Goal: Information Seeking & Learning: Learn about a topic

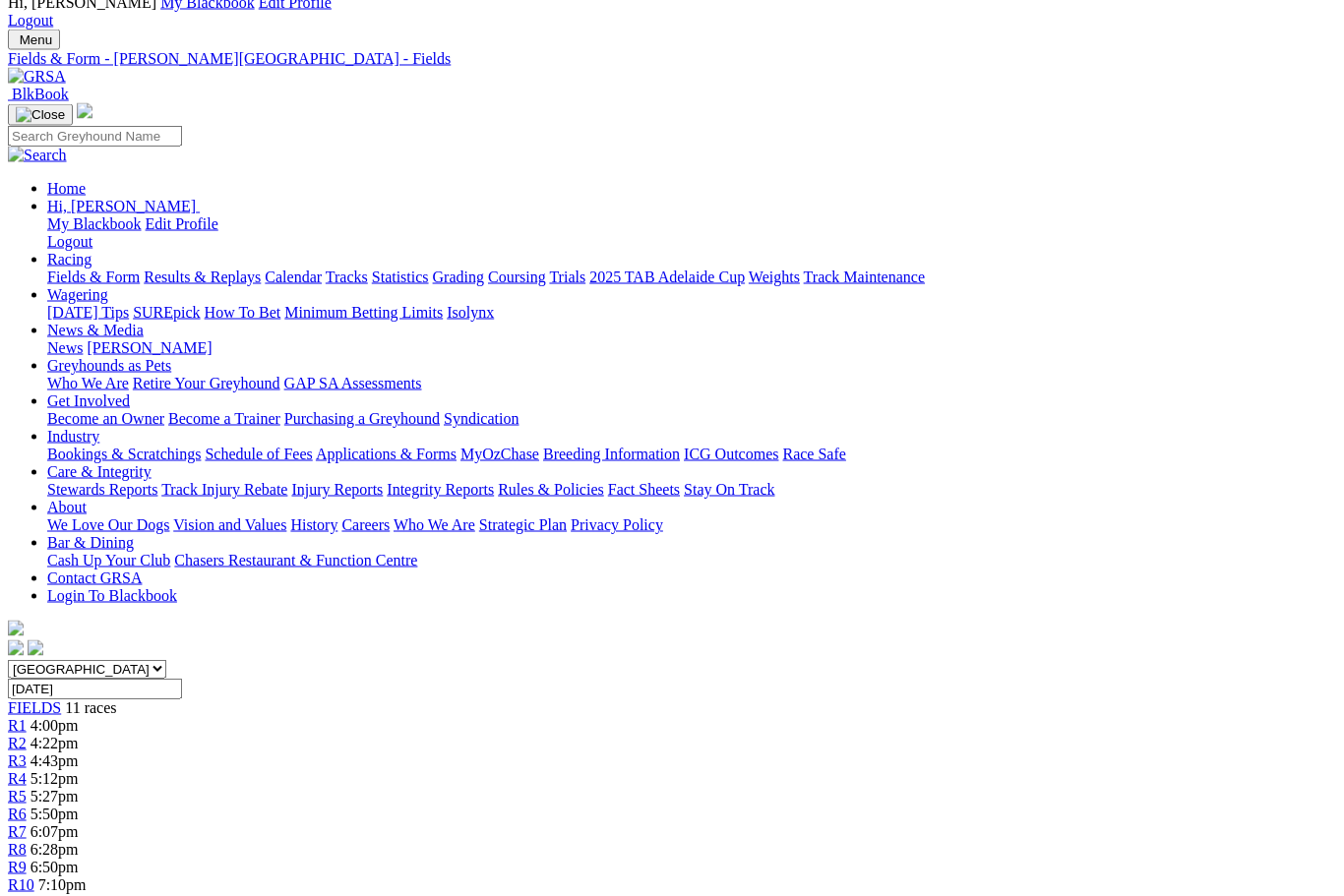
scroll to position [0, 59]
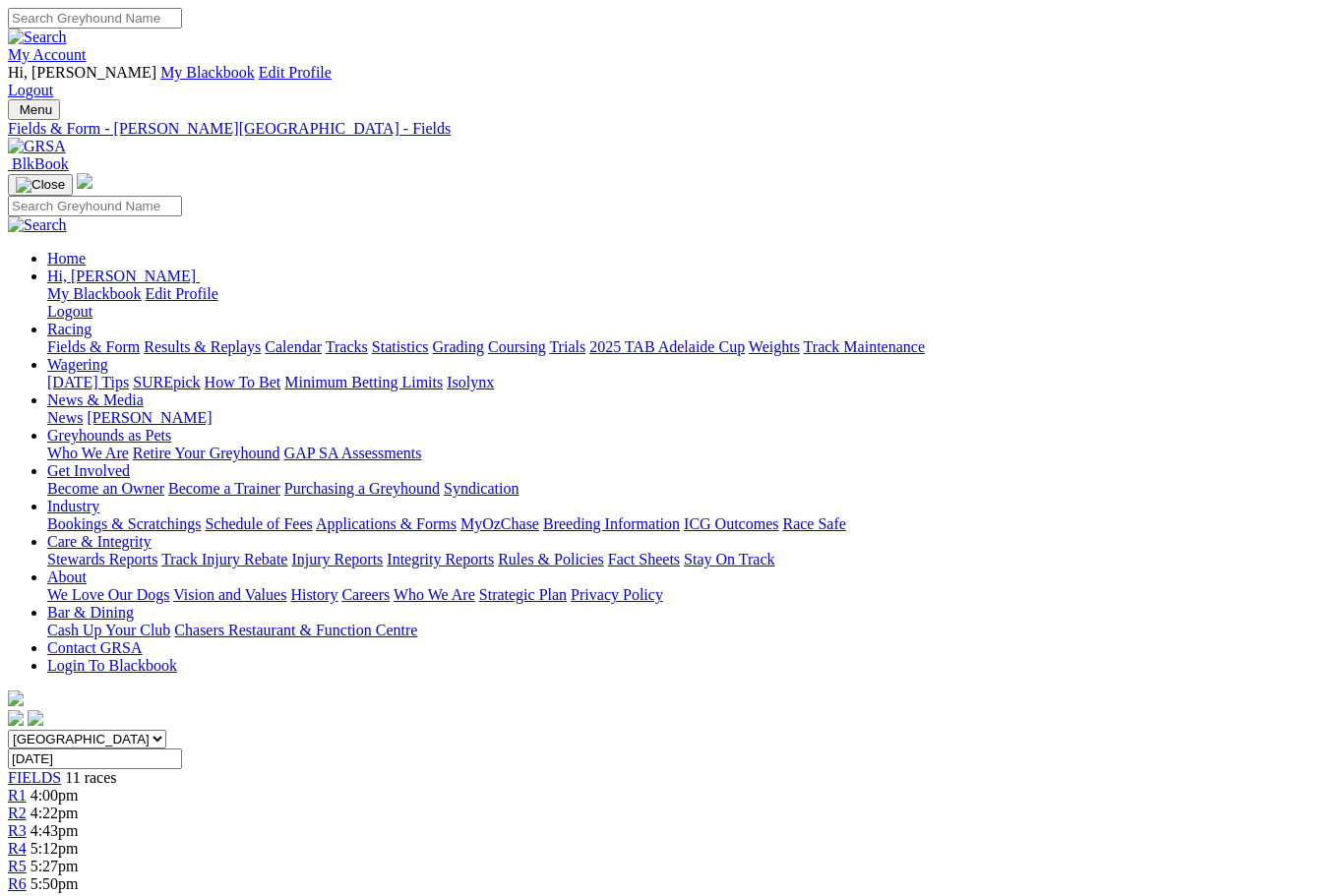
click at [191, 338] on link "Results & Replays" at bounding box center [202, 346] width 117 height 17
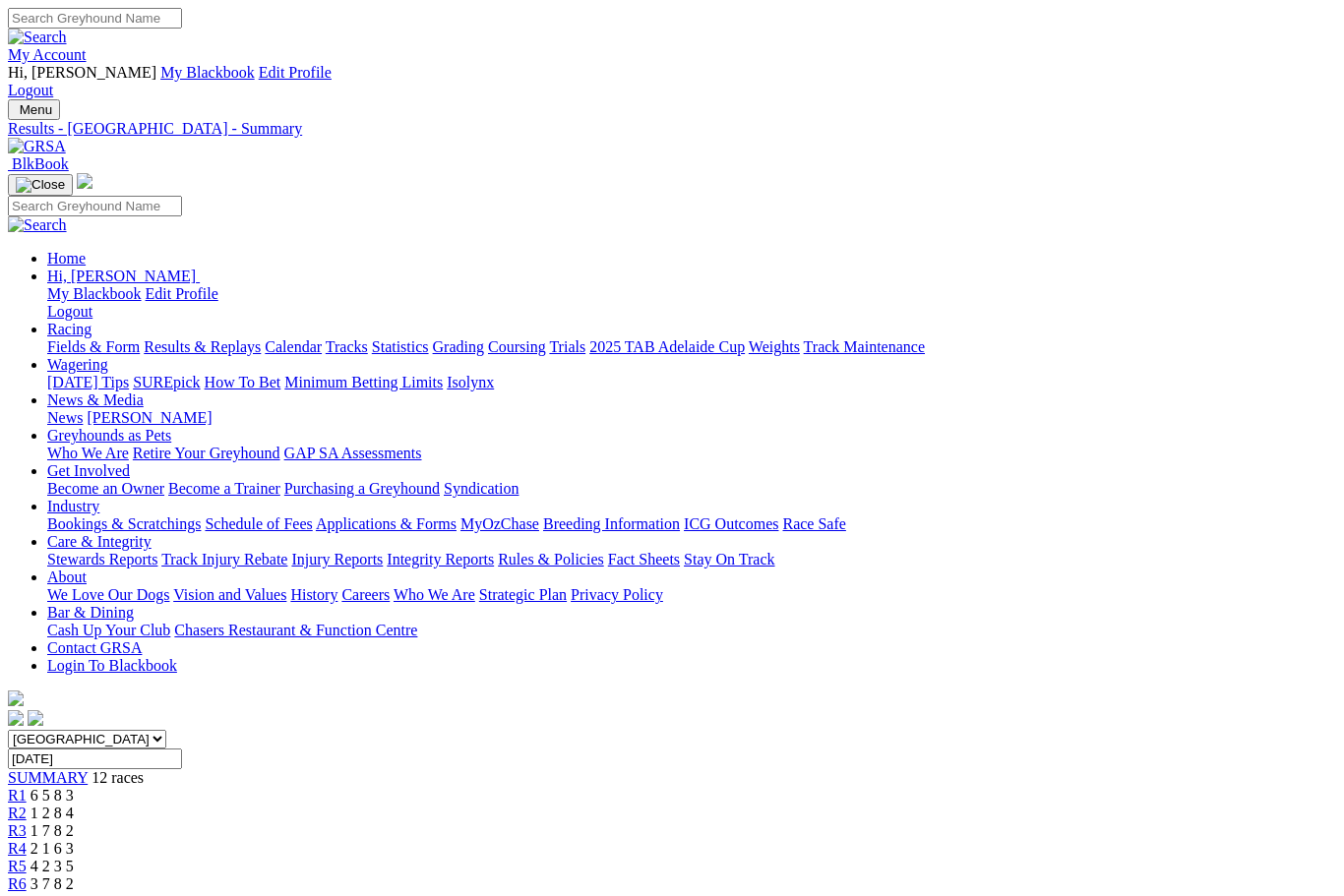
click at [243, 338] on link "Results & Replays" at bounding box center [202, 346] width 117 height 17
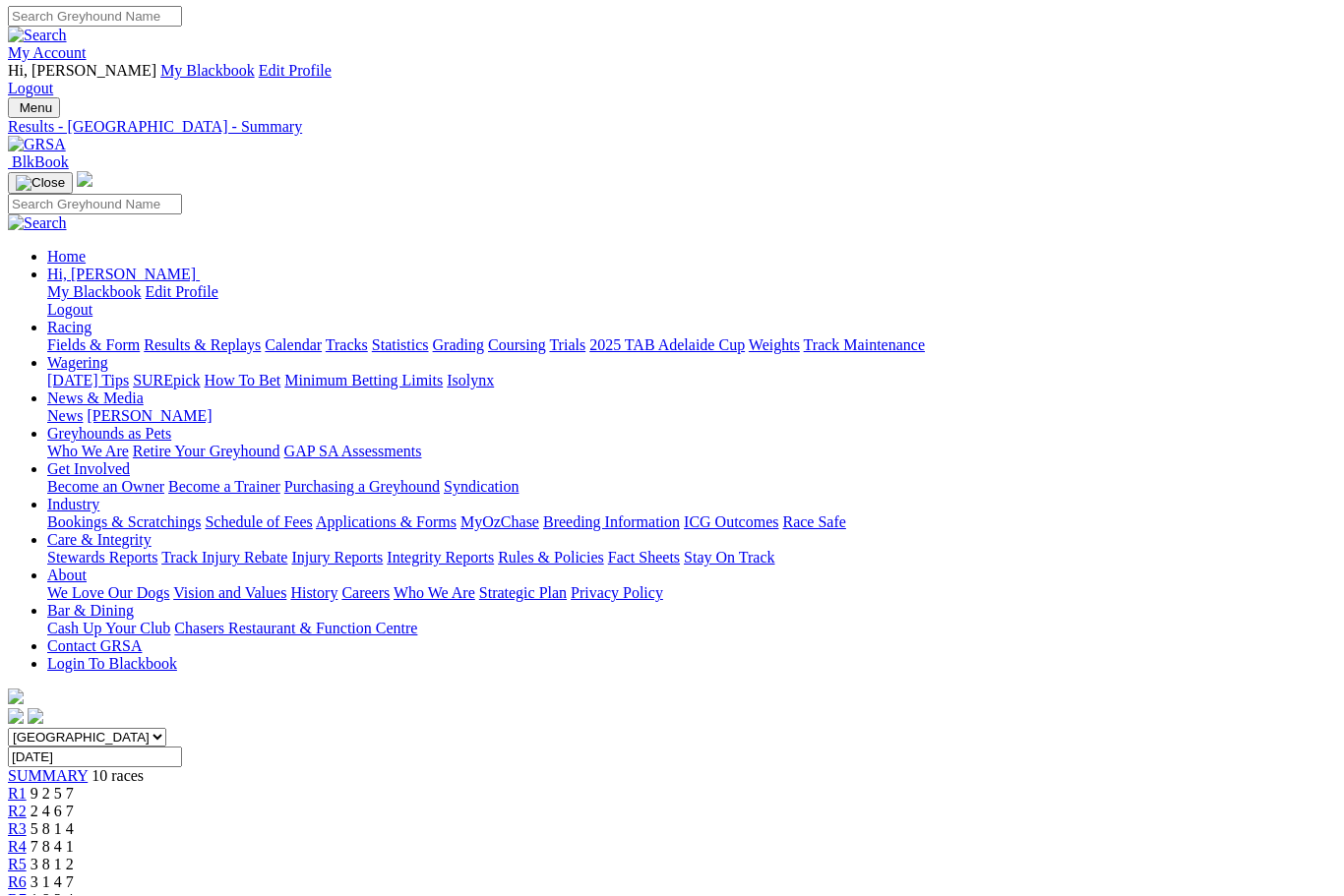
scroll to position [3, 0]
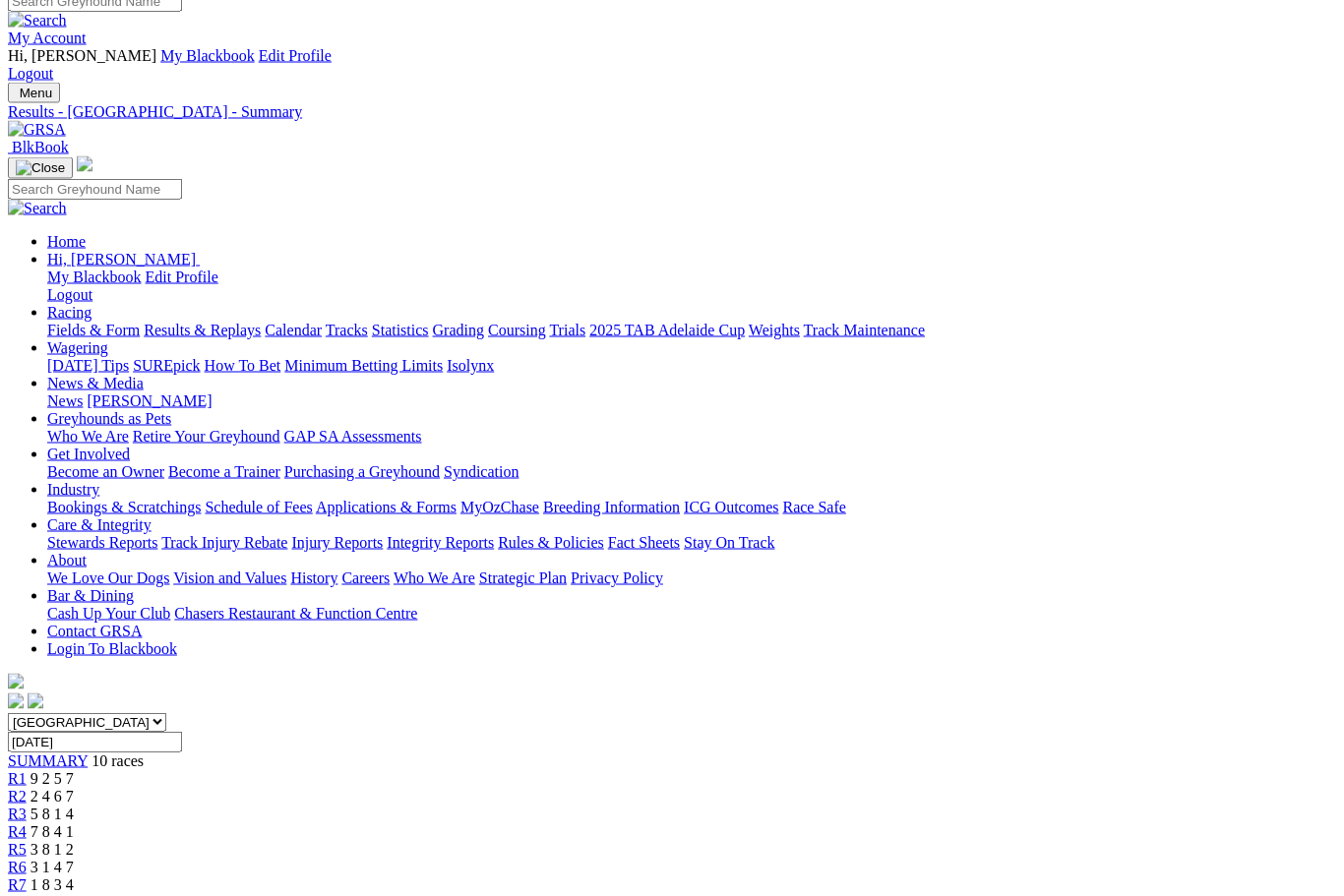
scroll to position [0, 0]
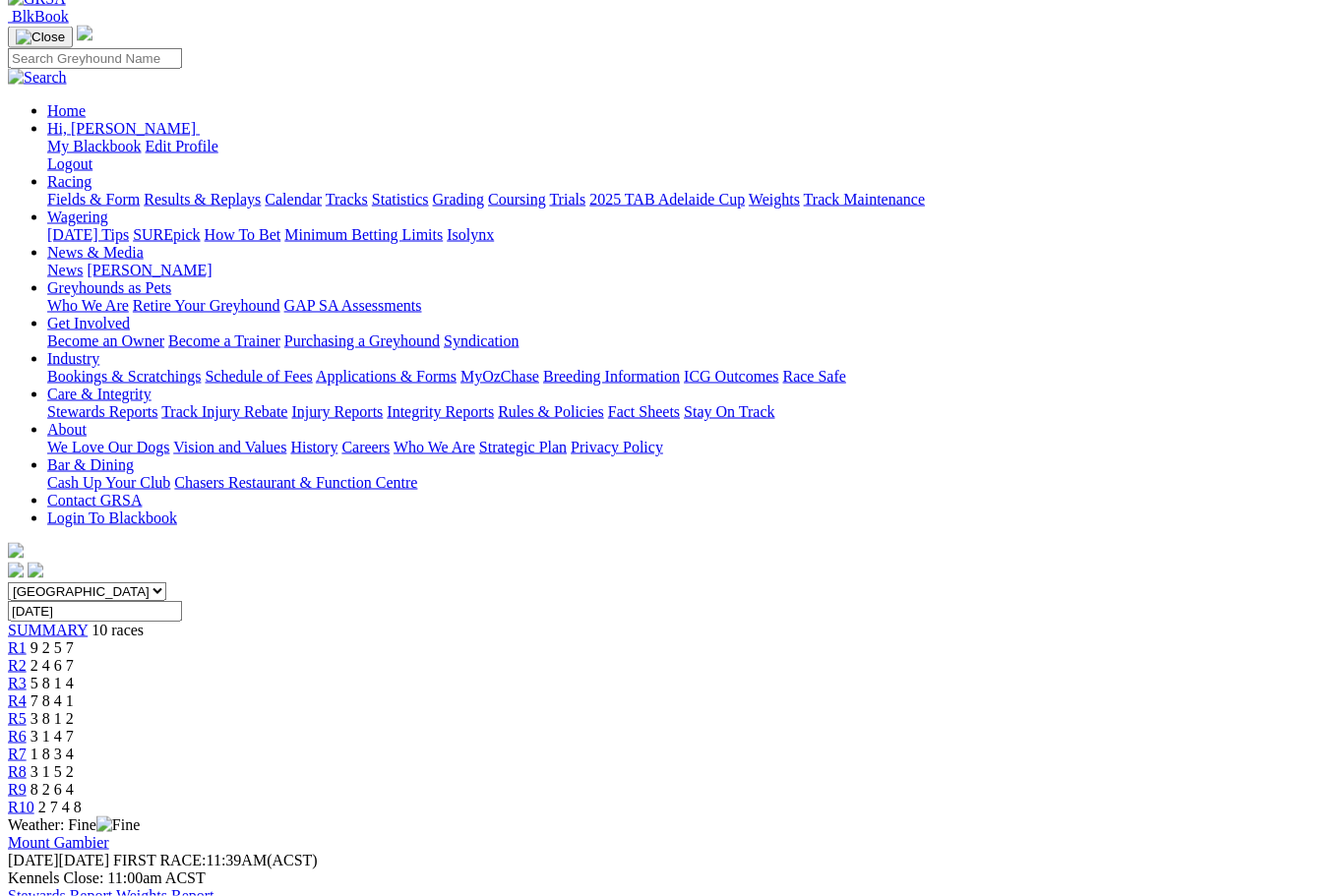
scroll to position [153, 0]
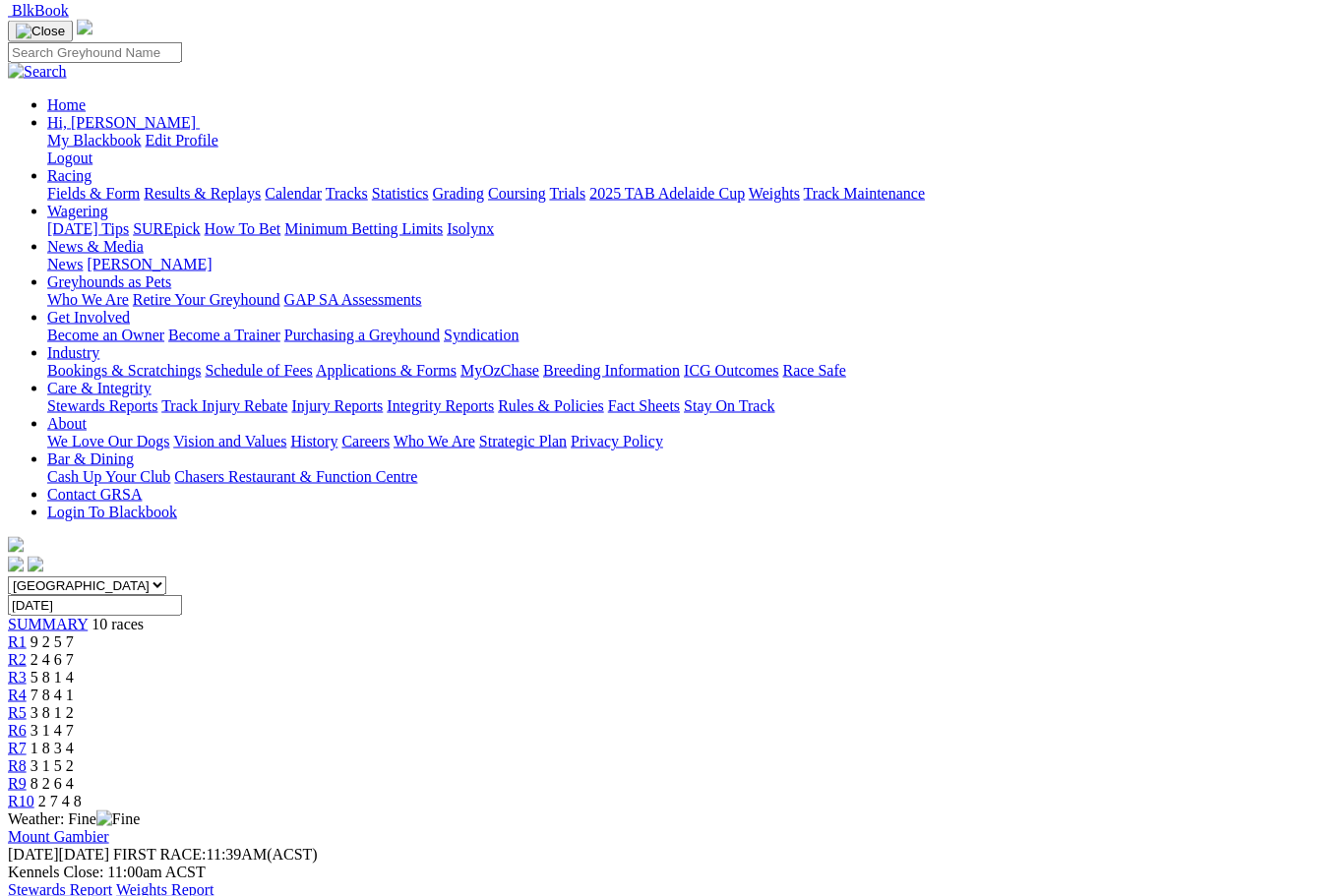
click at [112, 881] on link "Stewards Report" at bounding box center [60, 889] width 104 height 17
click at [215, 880] on link "Weights Report" at bounding box center [165, 888] width 98 height 17
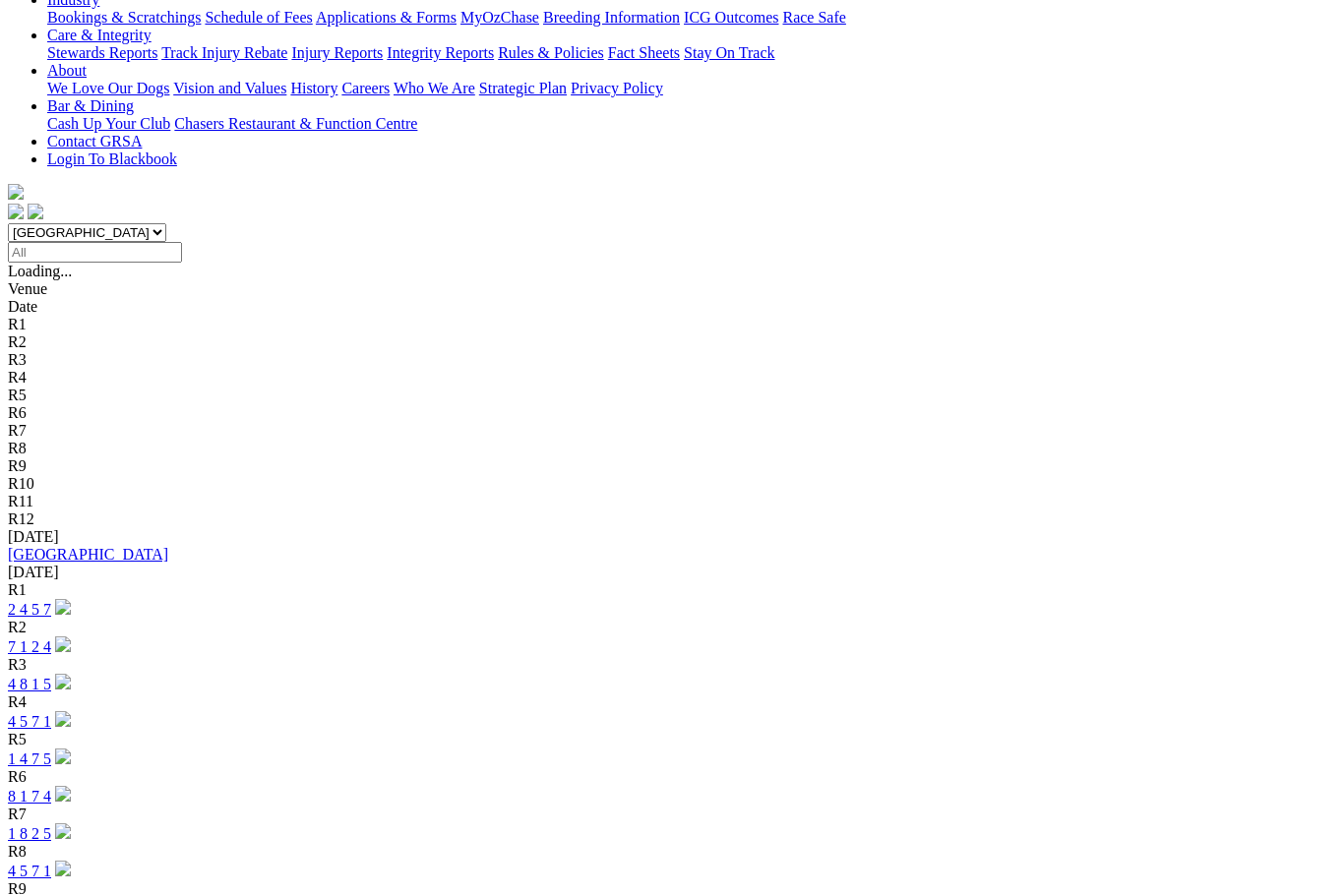
scroll to position [510, 0]
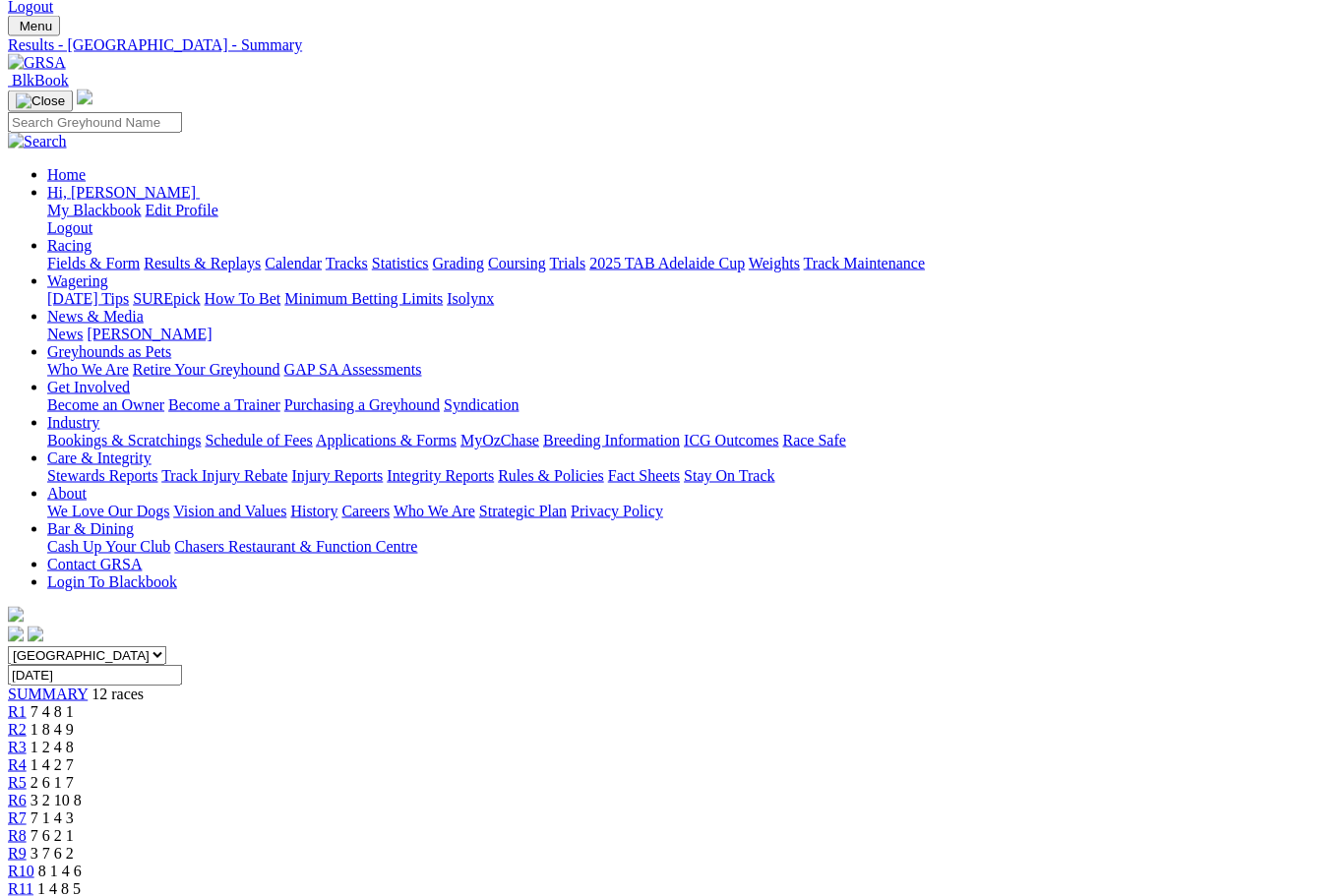
scroll to position [87, 0]
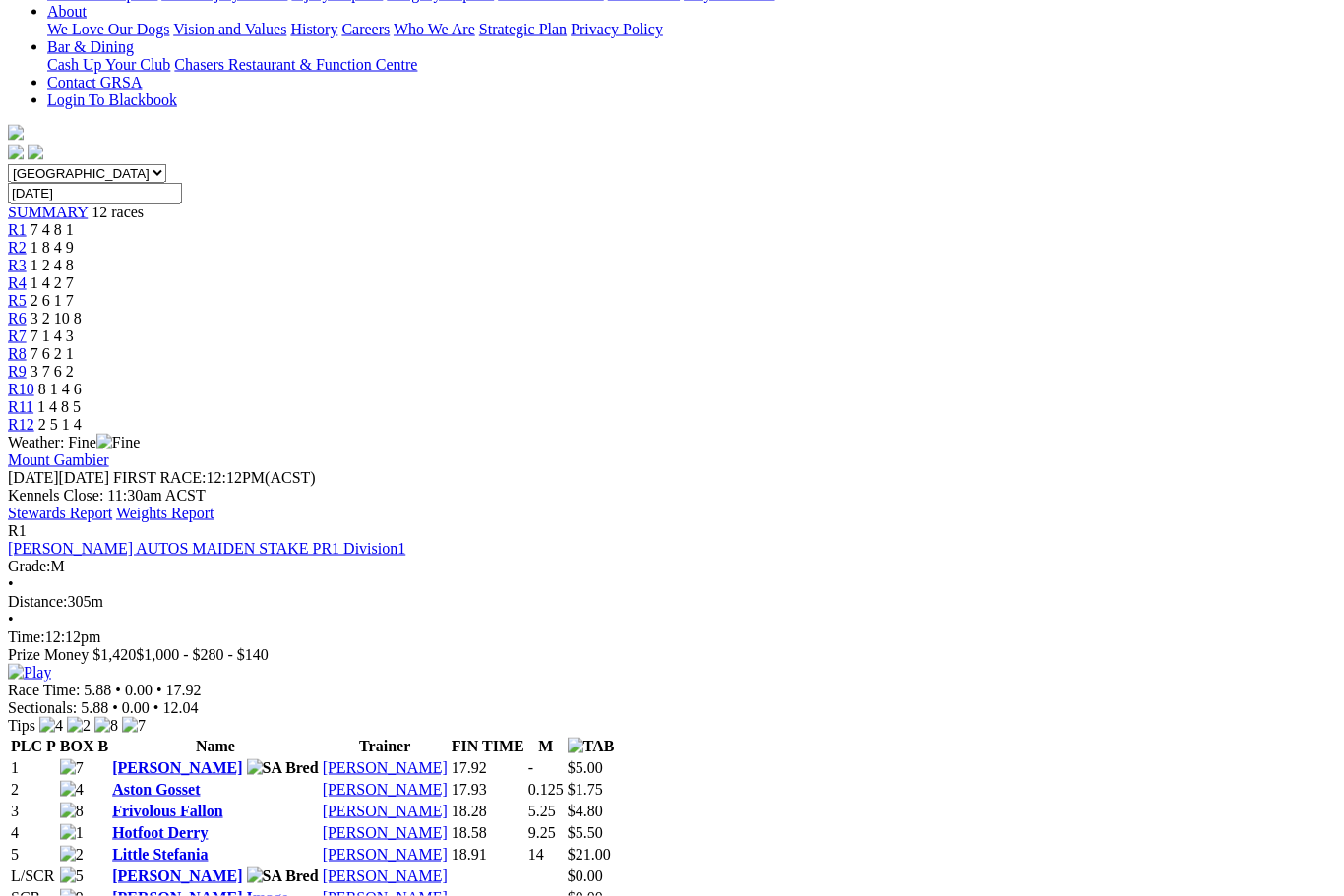
scroll to position [568, 0]
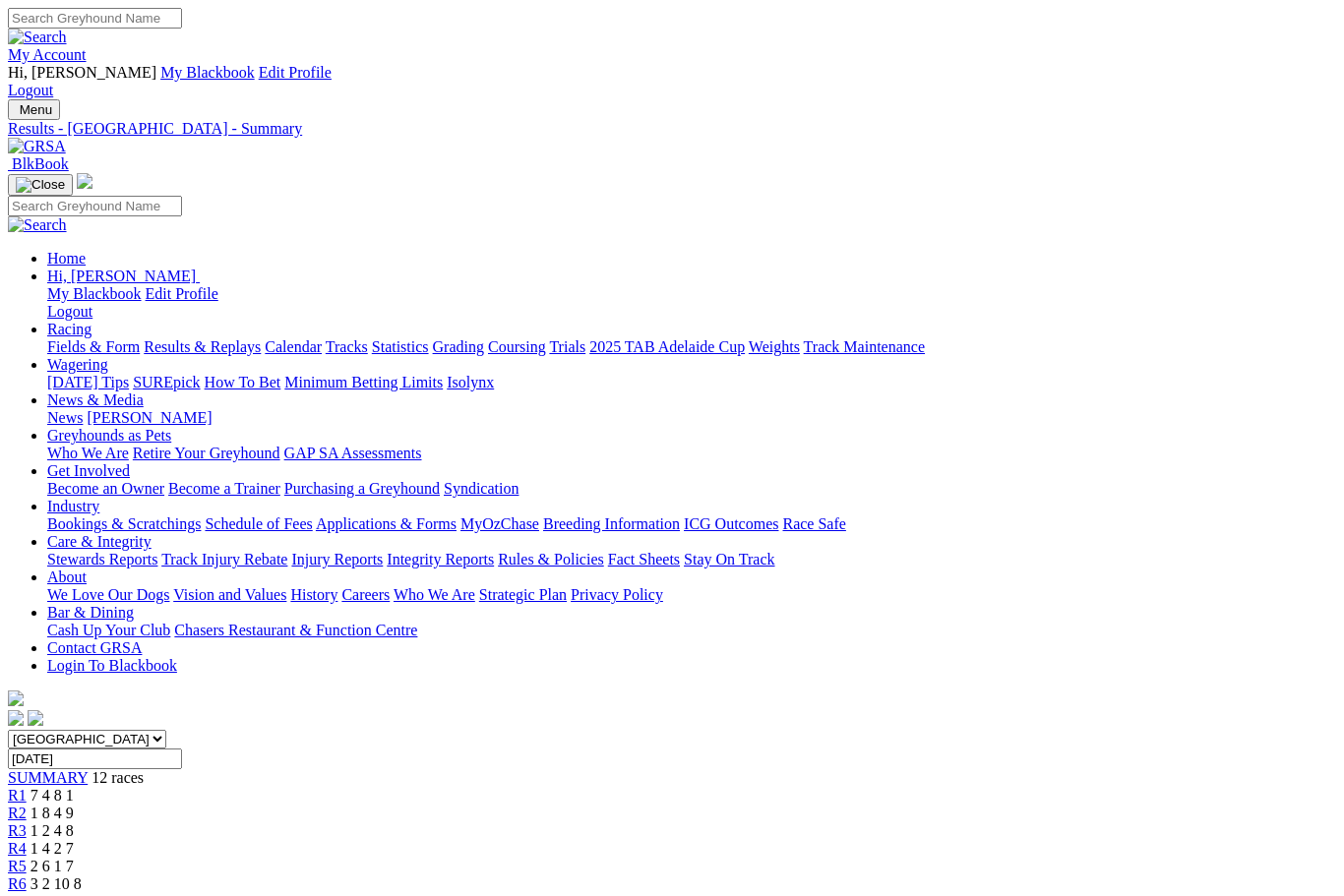
scroll to position [633, 0]
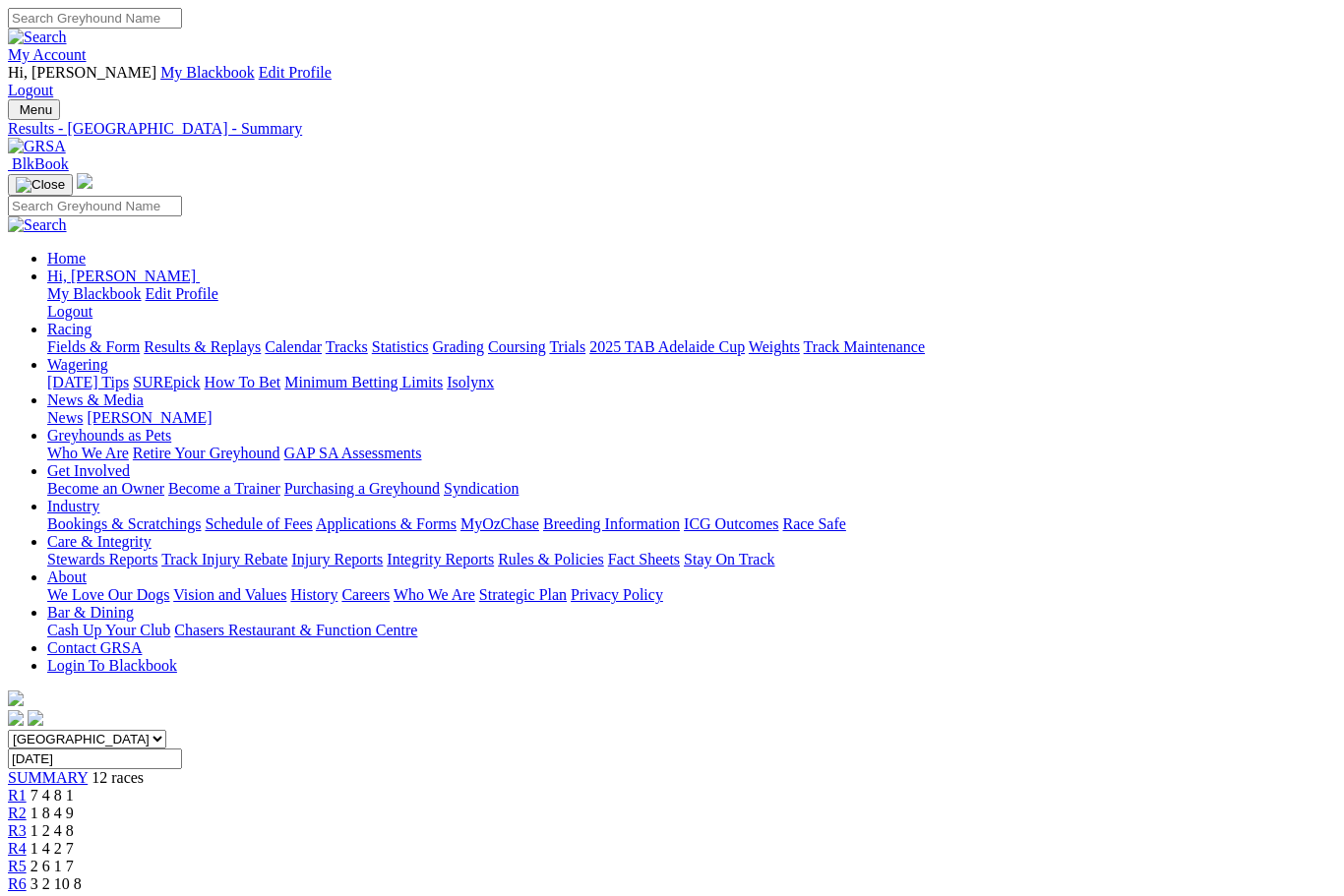
scroll to position [633, 0]
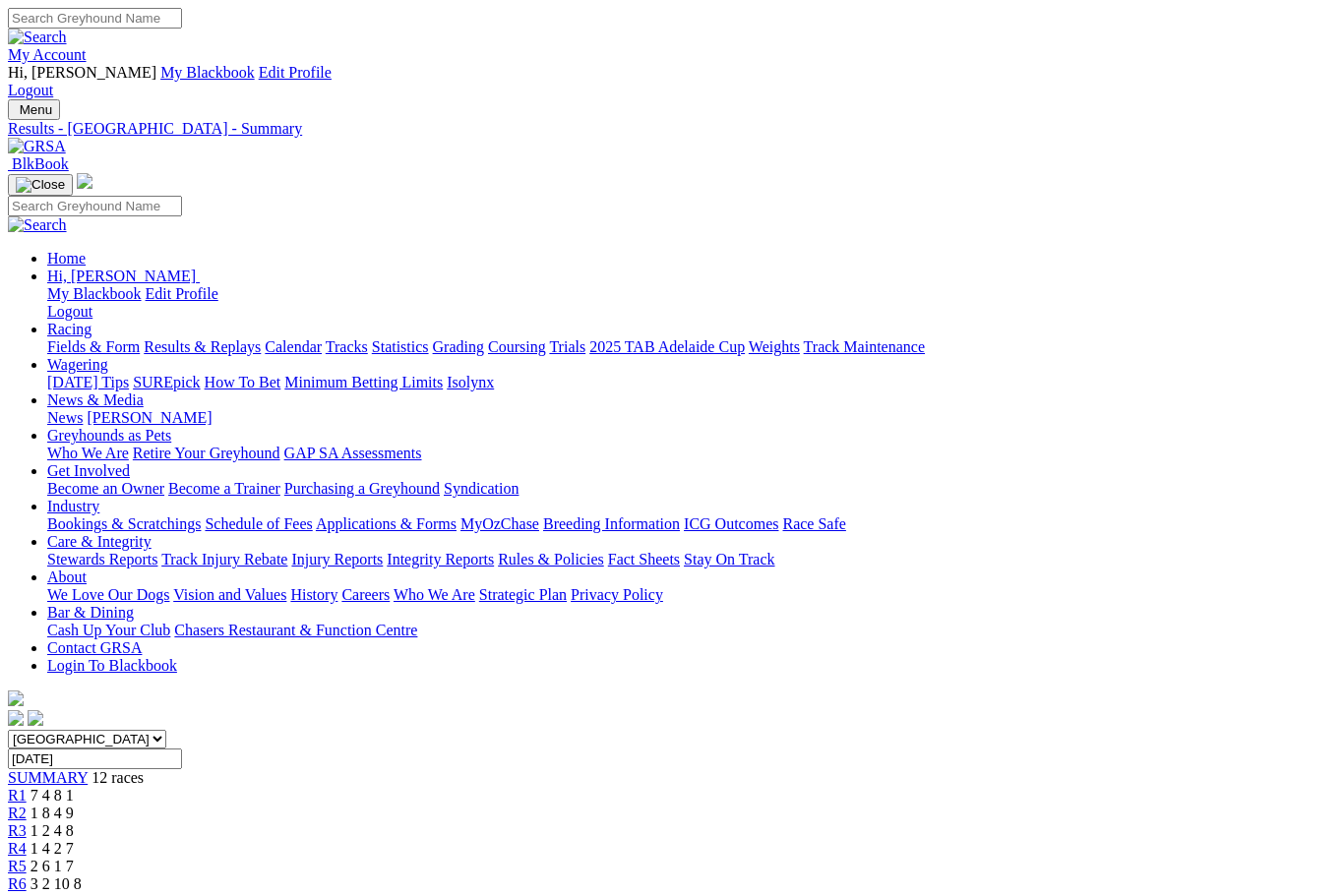
click at [94, 338] on link "Fields & Form" at bounding box center [93, 346] width 93 height 17
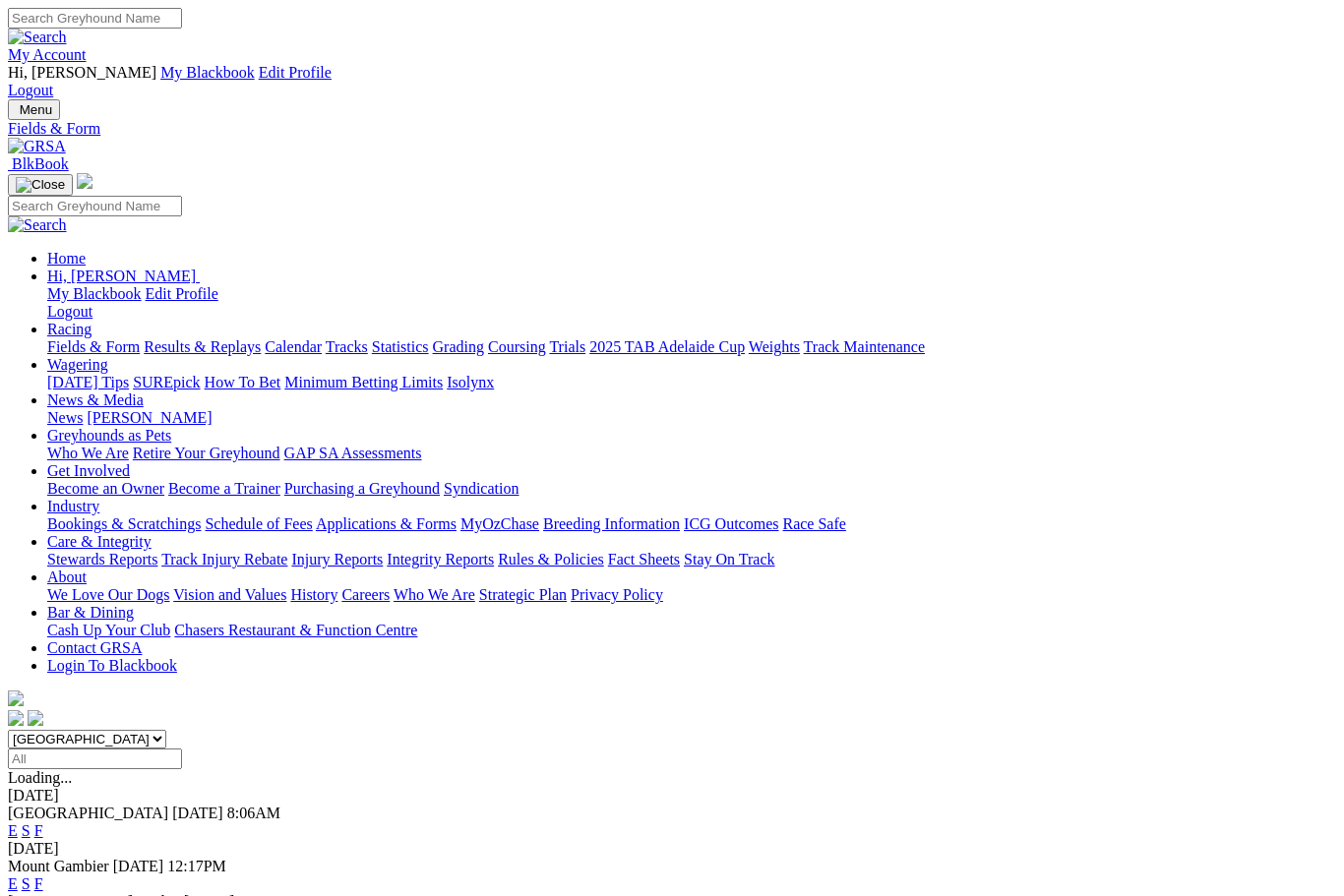
click at [770, 8] on div "My Account Hi, Christine My Blackbook Edit Profile Logout" at bounding box center [672, 54] width 1328 height 91
